Goal: Task Accomplishment & Management: Manage account settings

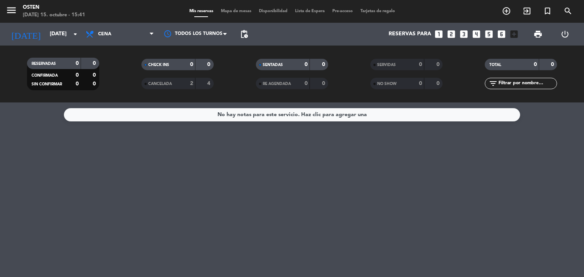
click at [47, 46] on div "RESERVADAS 0 0 CONFIRMADA 0 0 SIN CONFIRMAR 0 0 CHECK INS 0 0 CANCELADA 2 4 SEN…" at bounding box center [292, 74] width 584 height 57
click at [46, 41] on div "[DATE] [DATE] arrow_drop_down" at bounding box center [44, 34] width 76 height 17
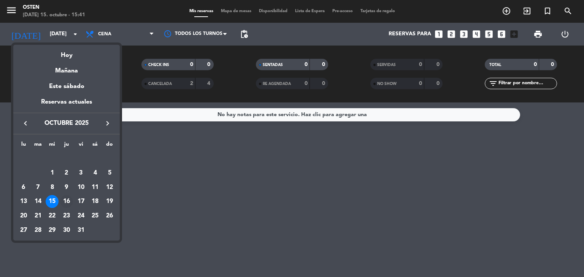
click at [62, 202] on div "16" at bounding box center [66, 201] width 13 height 13
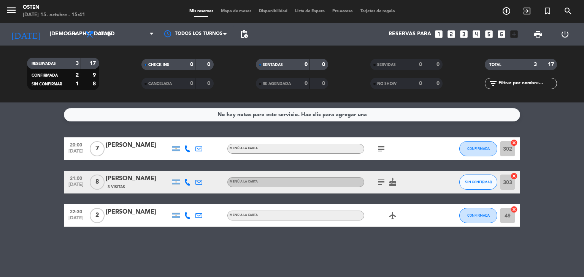
click at [388, 148] on div "subject" at bounding box center [398, 149] width 68 height 22
click at [382, 149] on icon "subject" at bounding box center [381, 148] width 9 height 9
click at [380, 183] on icon "subject" at bounding box center [381, 182] width 9 height 9
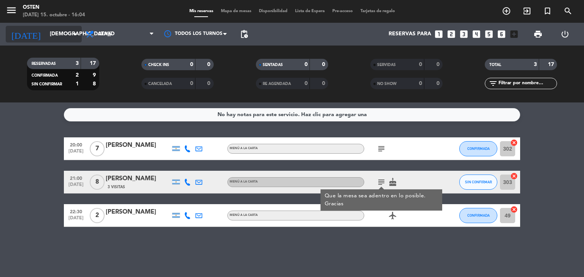
click at [46, 31] on input "[DEMOGRAPHIC_DATA][DATE]" at bounding box center [82, 34] width 72 height 14
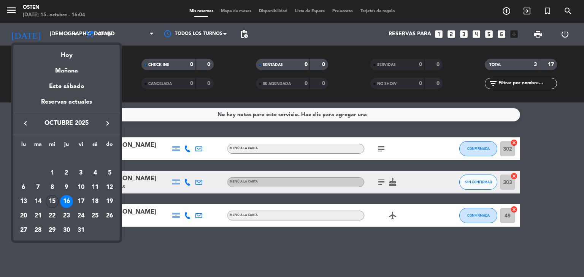
click at [53, 201] on div "15" at bounding box center [52, 201] width 13 height 13
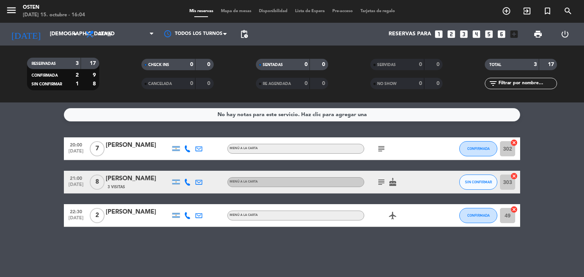
type input "[DATE]"
